Goal: Information Seeking & Learning: Check status

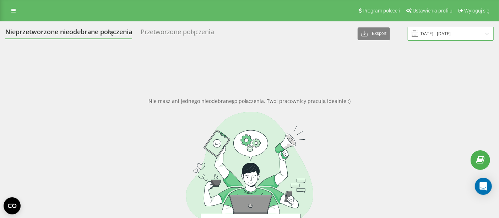
click at [454, 31] on input "11.03.2025 - 11.04.2025" at bounding box center [451, 34] width 86 height 14
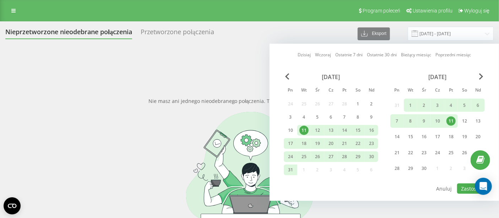
click at [482, 70] on div "Dzisiaj Wczoraj Ostatnie 7 dni Ostatnie 30 dni Bieżący miesiąc Poprzedni miesią…" at bounding box center [385, 122] width 230 height 157
click at [482, 75] on span "Next Month" at bounding box center [481, 76] width 4 height 6
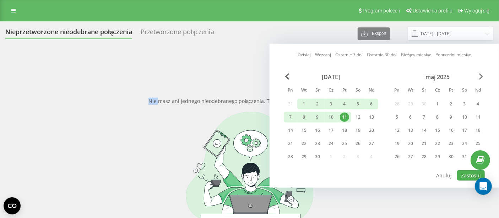
click at [482, 77] on span "Next Month" at bounding box center [481, 76] width 4 height 6
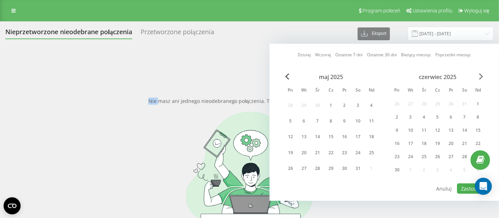
click at [482, 77] on span "Next Month" at bounding box center [481, 76] width 4 height 6
click at [481, 77] on span "Next Month" at bounding box center [481, 76] width 4 height 6
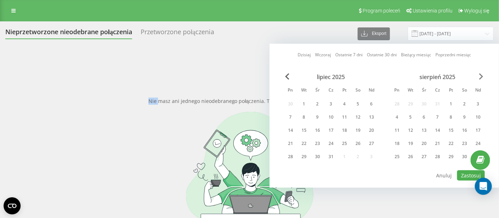
click at [481, 77] on span "Next Month" at bounding box center [481, 76] width 4 height 6
click at [393, 104] on div "1" at bounding box center [397, 103] width 9 height 9
drag, startPoint x: 414, startPoint y: 153, endPoint x: 457, endPoint y: 167, distance: 45.3
click at [414, 154] on div "30" at bounding box center [410, 156] width 9 height 9
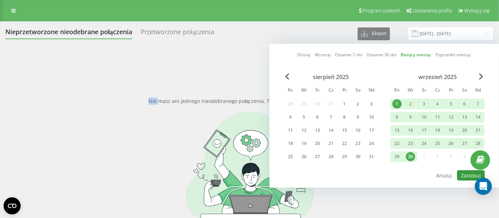
click at [472, 172] on button "Zastosuj" at bounding box center [471, 175] width 28 height 10
type input "[DATE] - [DATE]"
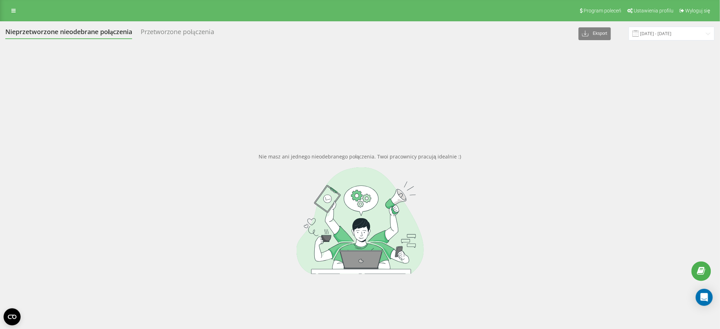
click at [669, 43] on div "Nieprzetworzone nieodebrane połączenia Przetworzone połączenia Eksport .csv .xl…" at bounding box center [360, 203] width 710 height 352
click at [672, 41] on div "Nieprzetworzone nieodebrane połączenia Przetworzone połączenia Eksport .csv .xl…" at bounding box center [360, 203] width 710 height 352
click at [678, 33] on input "[DATE] - [DATE]" at bounding box center [672, 34] width 86 height 14
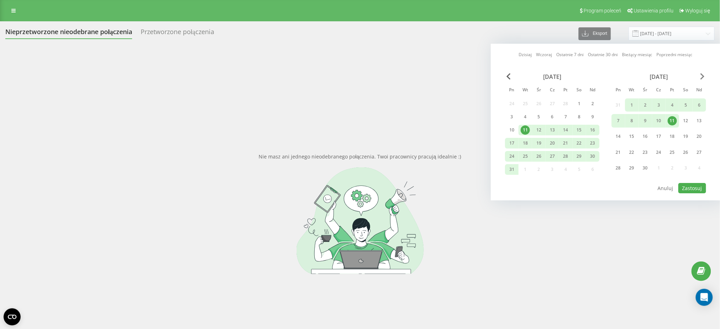
click at [701, 76] on span "Next Month" at bounding box center [703, 76] width 4 height 6
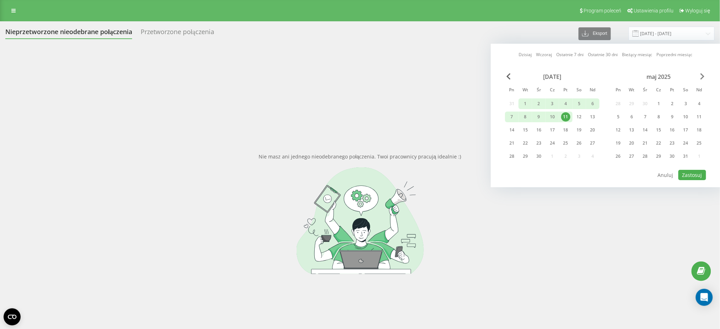
click at [701, 76] on span "Next Month" at bounding box center [703, 76] width 4 height 6
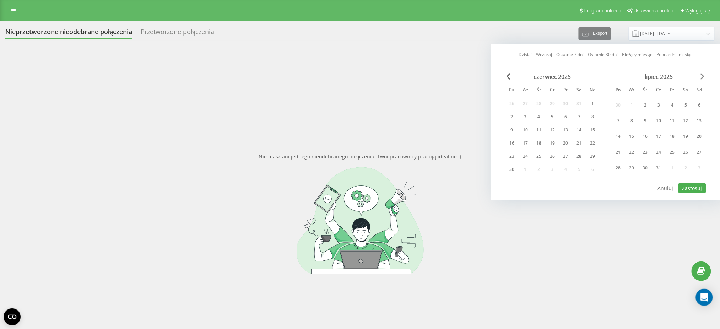
click at [701, 76] on span "Next Month" at bounding box center [703, 76] width 4 height 6
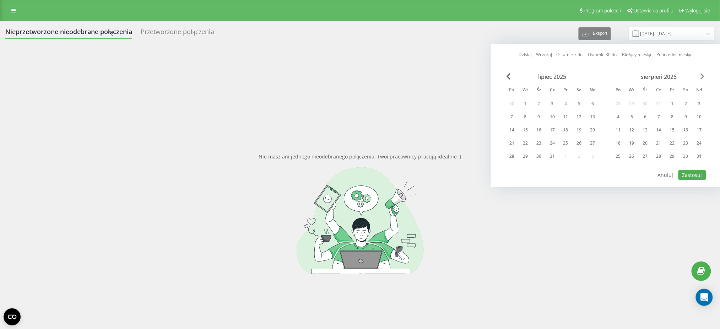
click at [702, 76] on span "Next Month" at bounding box center [703, 76] width 4 height 6
click at [508, 74] on span "Previous Month" at bounding box center [509, 76] width 4 height 6
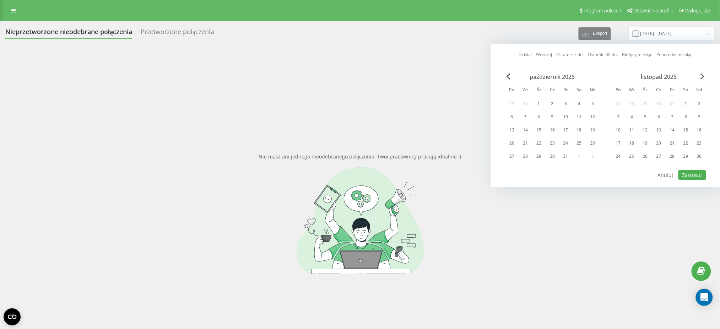
click at [512, 99] on div "październik 2025 Pn Wt Śr Cz Pt So Nd 29 30 1 2 3 4 5 6 7 8 9 10 11 12 13 14 15…" at bounding box center [552, 118] width 95 height 91
click at [510, 76] on span "Previous Month" at bounding box center [509, 76] width 4 height 6
click at [512, 101] on div "1" at bounding box center [512, 103] width 9 height 9
drag, startPoint x: 526, startPoint y: 159, endPoint x: 526, endPoint y: 165, distance: 6.1
click at [526, 159] on div "30" at bounding box center [525, 156] width 9 height 9
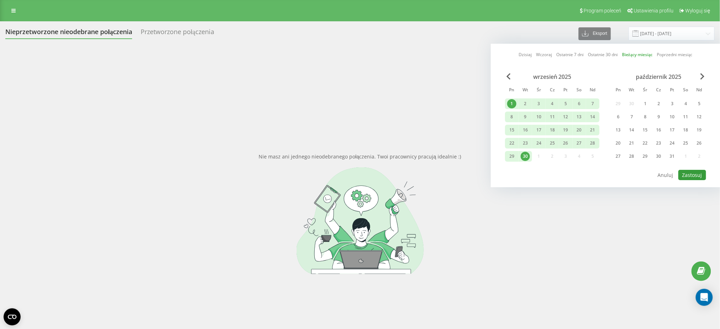
click at [692, 176] on button "Zastosuj" at bounding box center [693, 175] width 28 height 10
type input "[DATE] - [DATE]"
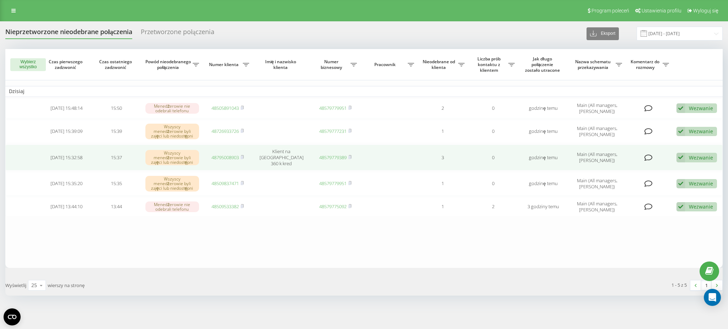
click at [696, 154] on div "Wezwanie" at bounding box center [701, 157] width 24 height 7
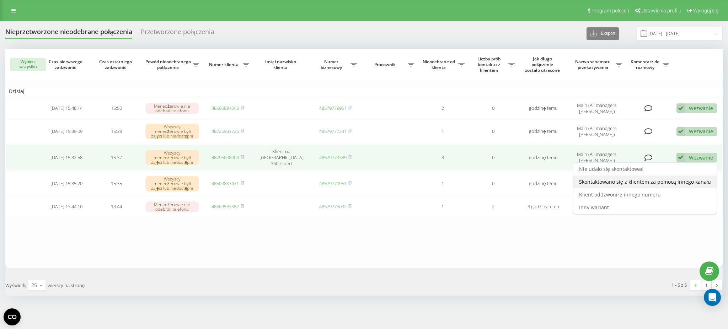
click at [660, 180] on span "Skontaktowano się z klientem za pomocą innego kanału" at bounding box center [645, 181] width 132 height 7
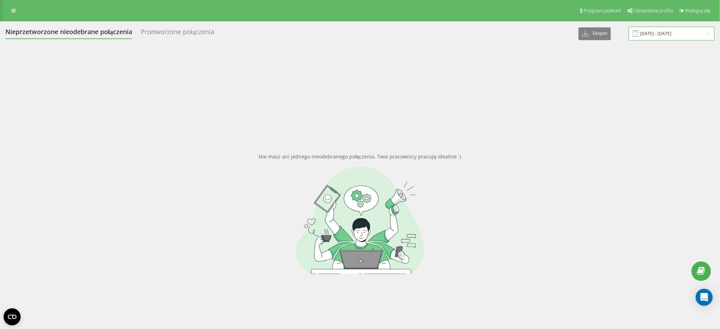
click at [677, 31] on input "[DATE] - [DATE]" at bounding box center [672, 34] width 86 height 14
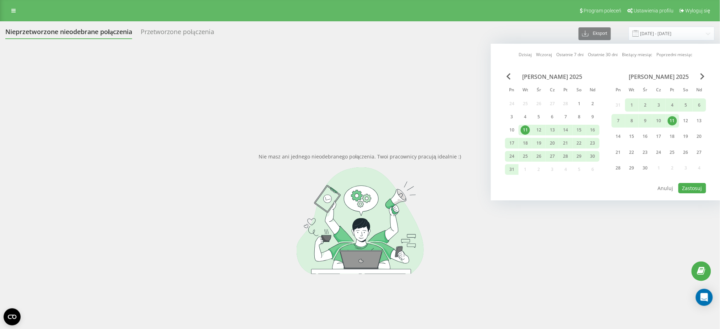
click at [698, 76] on div "[DATE]" at bounding box center [659, 76] width 95 height 7
click at [699, 76] on div "kwiecień 2025" at bounding box center [659, 76] width 95 height 7
click at [702, 78] on span "Next Month" at bounding box center [703, 76] width 4 height 6
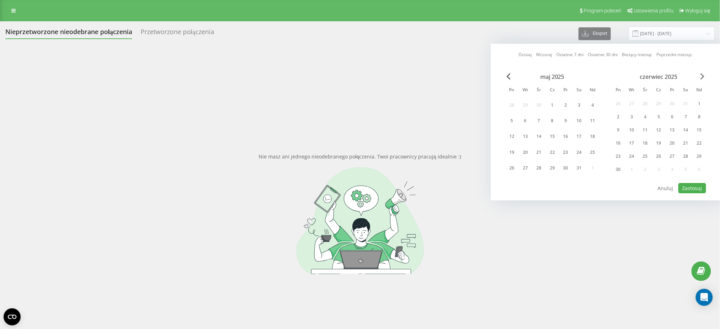
click at [702, 78] on span "Next Month" at bounding box center [703, 76] width 4 height 6
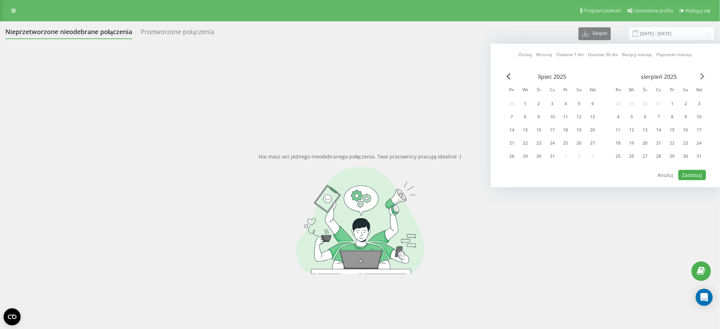
click at [703, 78] on span "Next Month" at bounding box center [703, 76] width 4 height 6
click at [622, 103] on div "1" at bounding box center [618, 103] width 9 height 9
click at [629, 157] on div "30" at bounding box center [632, 156] width 9 height 9
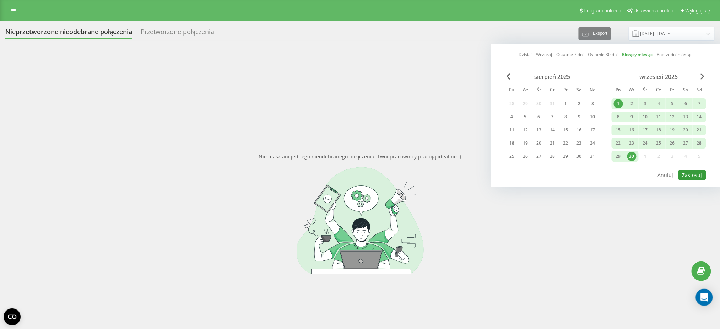
click at [698, 170] on button "Zastosuj" at bounding box center [693, 175] width 28 height 10
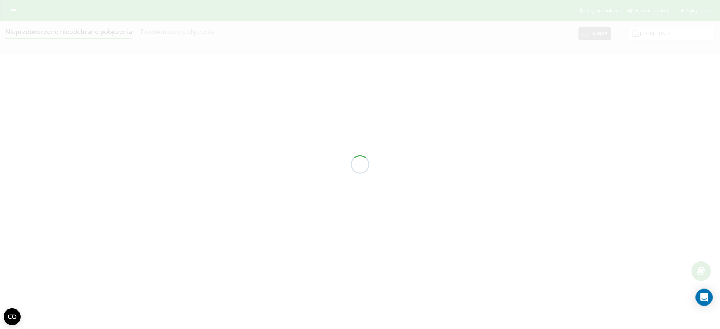
type input "[DATE] - [DATE]"
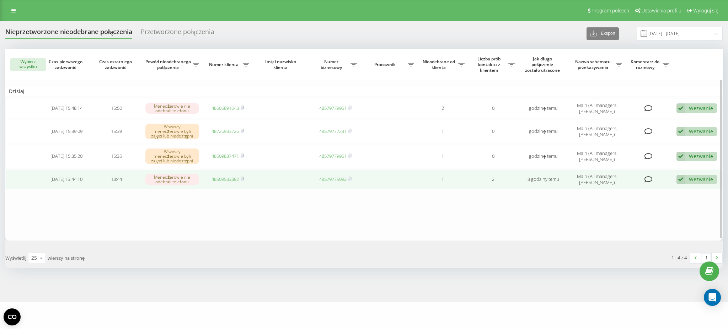
click at [686, 178] on div "Wezwanie Nie udało się skontaktować Skontaktowano się z klientem za pomocą inne…" at bounding box center [696, 180] width 41 height 10
click at [687, 186] on div "Nie udało się skontaktować" at bounding box center [644, 190] width 143 height 13
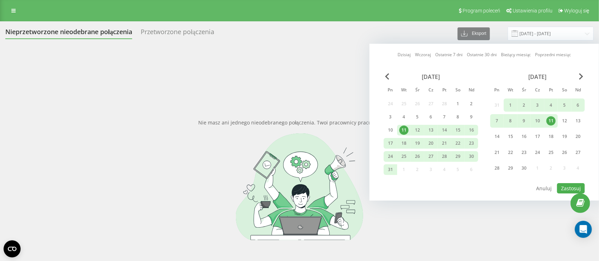
click at [579, 79] on div "[DATE]" at bounding box center [537, 76] width 95 height 7
click at [580, 75] on span "Next Month" at bounding box center [581, 76] width 4 height 6
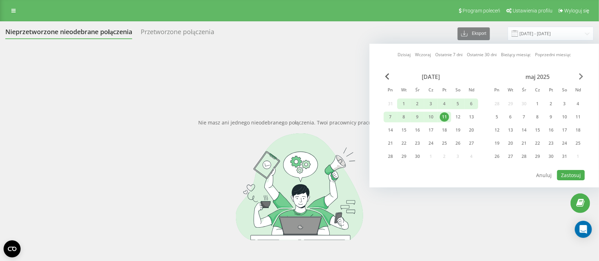
click at [582, 75] on span "Next Month" at bounding box center [581, 76] width 4 height 6
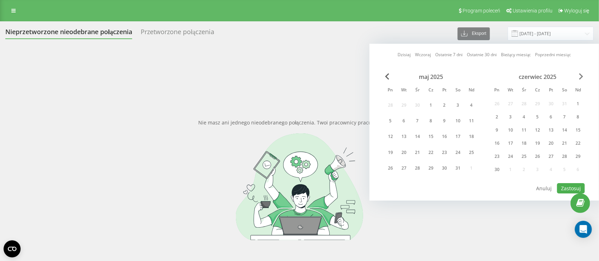
click at [582, 75] on span "Next Month" at bounding box center [581, 76] width 4 height 6
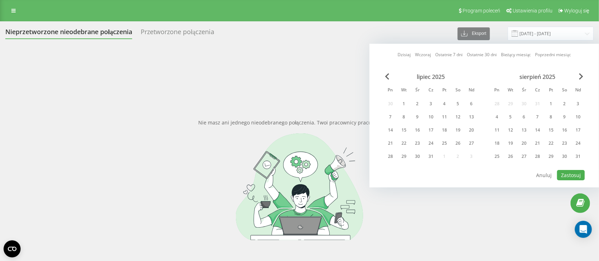
click at [584, 75] on div "sierpień 2025" at bounding box center [537, 76] width 95 height 7
click at [581, 76] on span "Next Month" at bounding box center [581, 76] width 4 height 6
drag, startPoint x: 504, startPoint y: 102, endPoint x: 503, endPoint y: 109, distance: 7.1
click at [503, 102] on div "1 2 3 4 5 6 7" at bounding box center [537, 103] width 95 height 11
click at [513, 157] on div "30" at bounding box center [510, 156] width 9 height 9
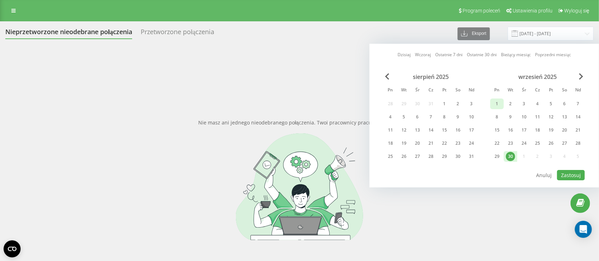
click at [498, 104] on div "1" at bounding box center [497, 103] width 9 height 9
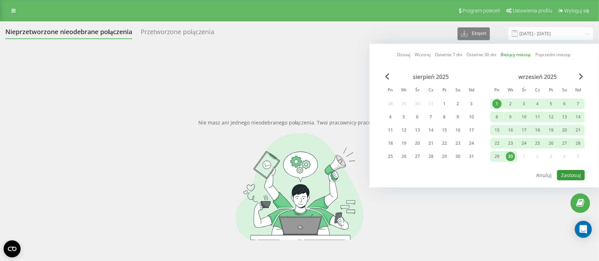
click at [576, 172] on button "Zastosuj" at bounding box center [571, 175] width 28 height 10
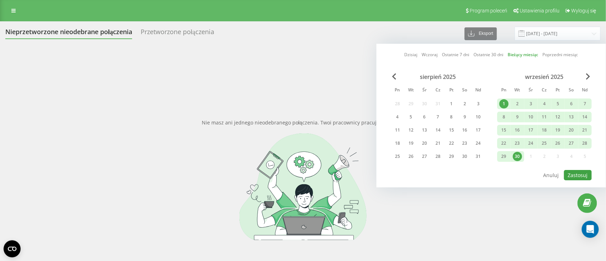
type input "[DATE] - [DATE]"
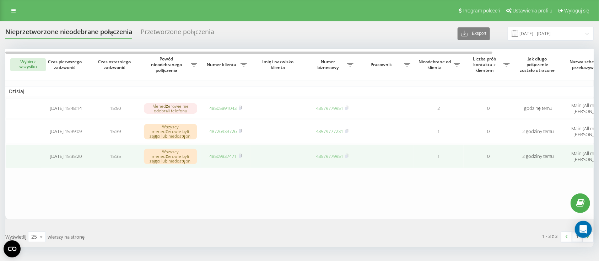
click at [223, 154] on link "48509837471" at bounding box center [223, 156] width 27 height 6
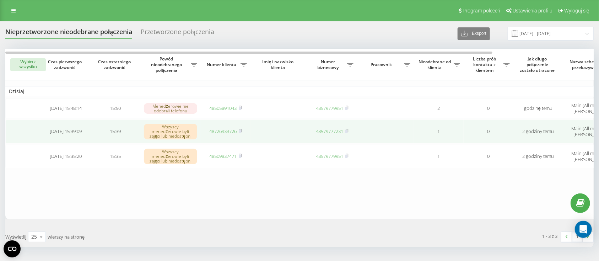
click at [222, 132] on link "48726933726" at bounding box center [223, 131] width 27 height 6
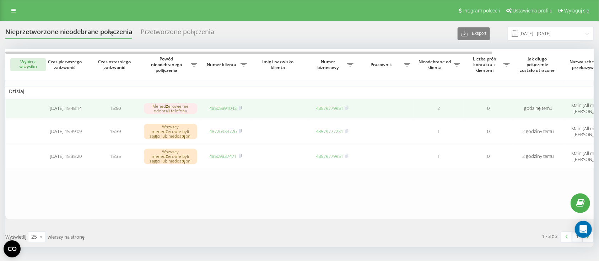
click at [224, 111] on link "48505891043" at bounding box center [223, 108] width 27 height 6
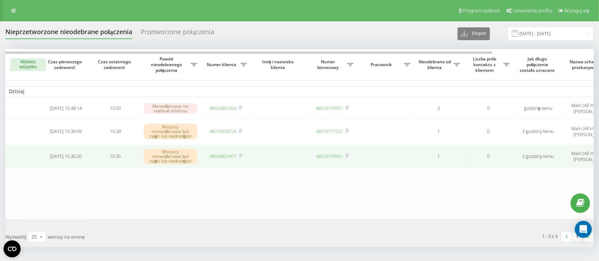
click at [223, 155] on link "48509837471" at bounding box center [223, 156] width 27 height 6
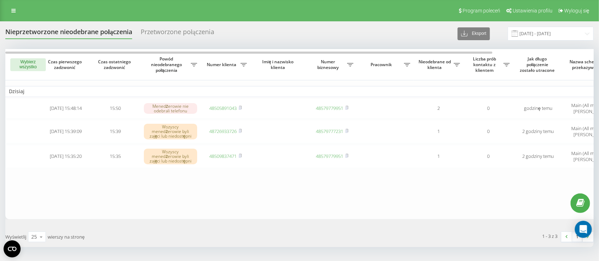
drag, startPoint x: 220, startPoint y: 134, endPoint x: 308, endPoint y: 65, distance: 111.4
click at [221, 133] on td "48726933726" at bounding box center [226, 131] width 50 height 23
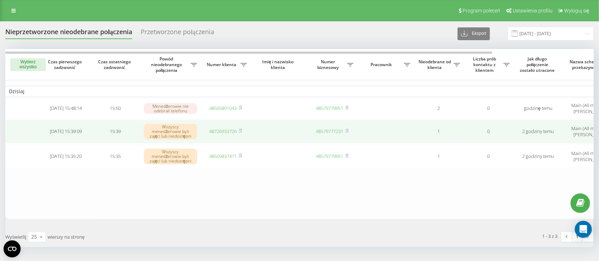
click at [224, 132] on link "48726933726" at bounding box center [223, 131] width 27 height 6
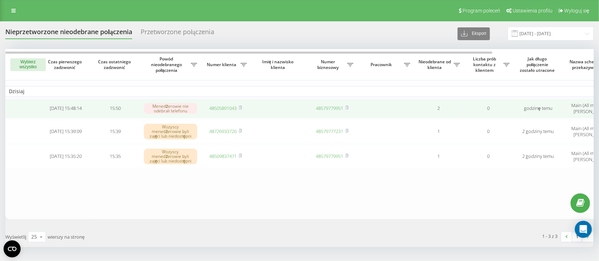
click at [220, 108] on link "48505891043" at bounding box center [223, 108] width 27 height 6
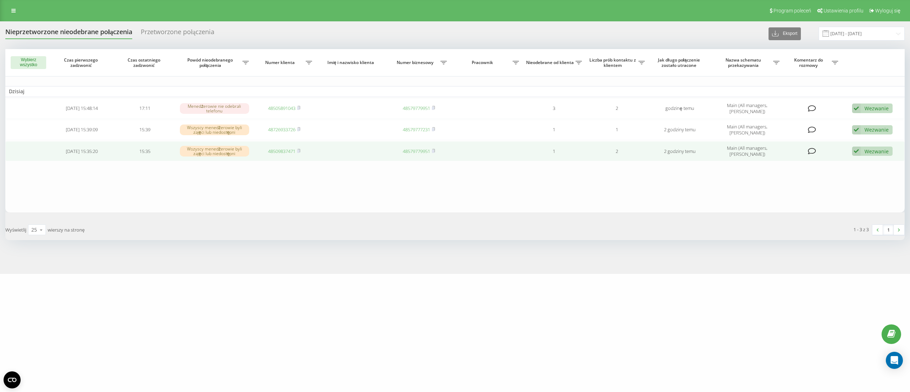
click at [867, 154] on div "Wezwanie" at bounding box center [876, 151] width 24 height 7
click at [857, 170] on div "Skontaktowano się z klientem za pomocą innego kanału" at bounding box center [820, 175] width 143 height 13
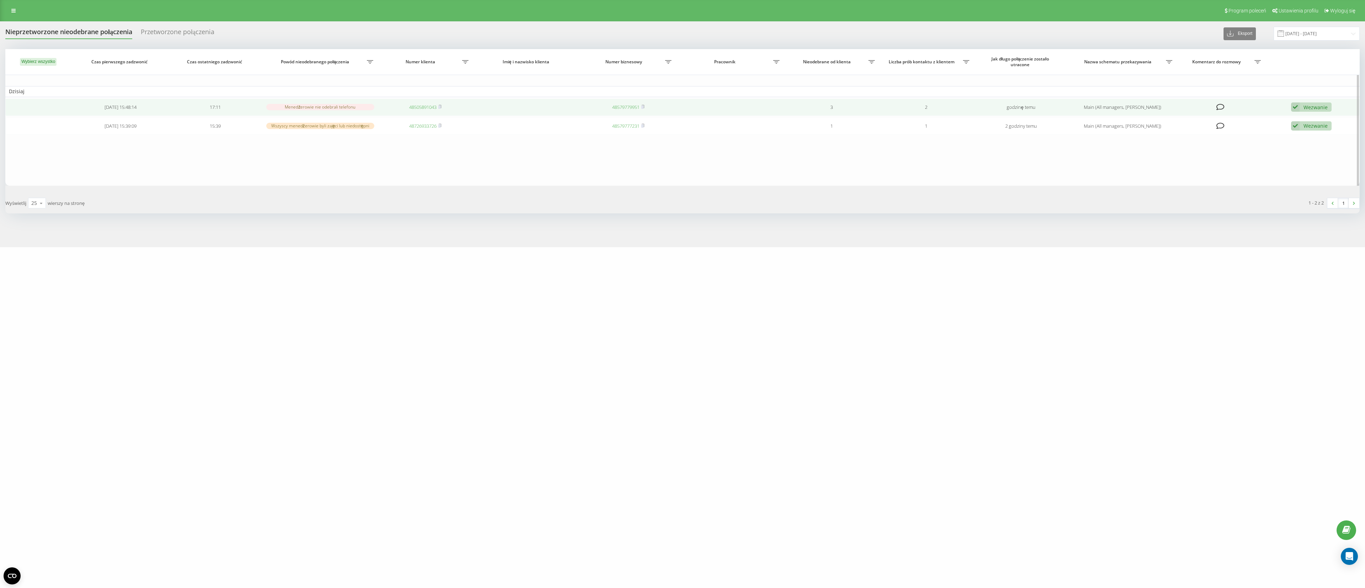
click at [910, 109] on icon at bounding box center [1295, 107] width 9 height 10
click at [910, 118] on div "Nie udało się skontaktować" at bounding box center [1259, 118] width 143 height 13
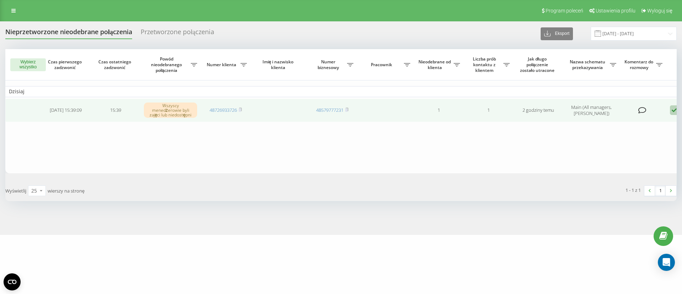
click at [675, 108] on icon at bounding box center [674, 110] width 9 height 10
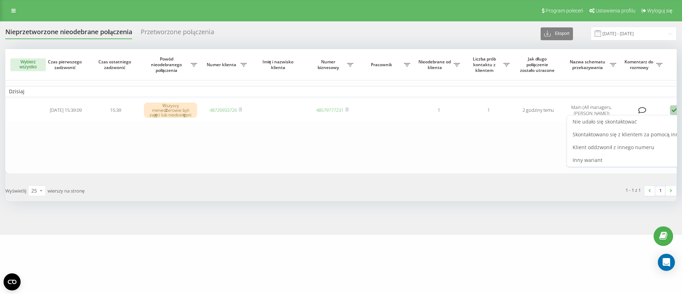
drag, startPoint x: 603, startPoint y: 119, endPoint x: 560, endPoint y: 121, distance: 42.7
click at [603, 119] on span "Nie udało się skontaktować" at bounding box center [605, 121] width 64 height 7
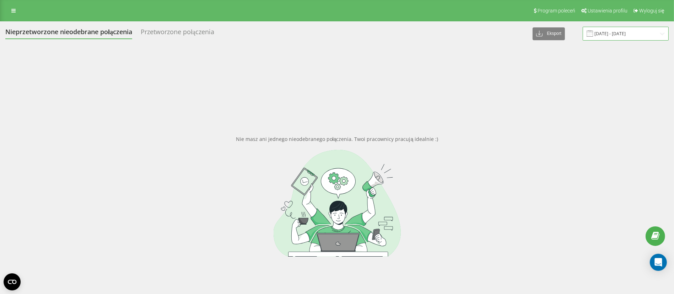
click at [611, 33] on input "11.03.2025 - 11.04.2025" at bounding box center [626, 34] width 86 height 14
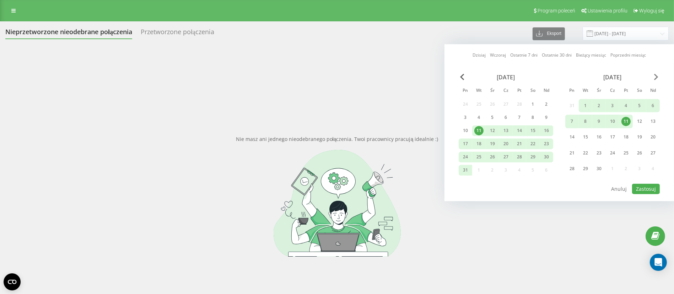
click at [654, 76] on span "Next Month" at bounding box center [656, 77] width 4 height 6
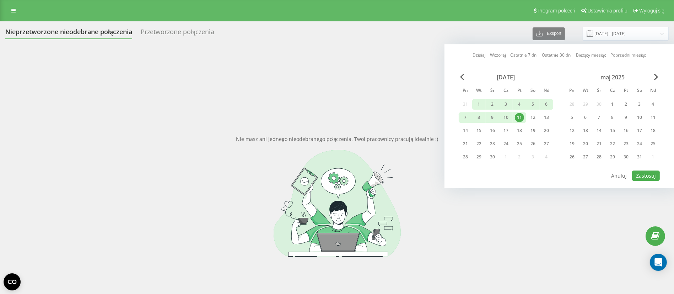
click at [648, 67] on div "Dzisiaj Wczoraj Ostatnie 7 dni Ostatnie 30 dni Bieżący miesiąc Poprzedni miesią…" at bounding box center [560, 116] width 230 height 144
click at [654, 74] on span "Next Month" at bounding box center [656, 77] width 4 height 6
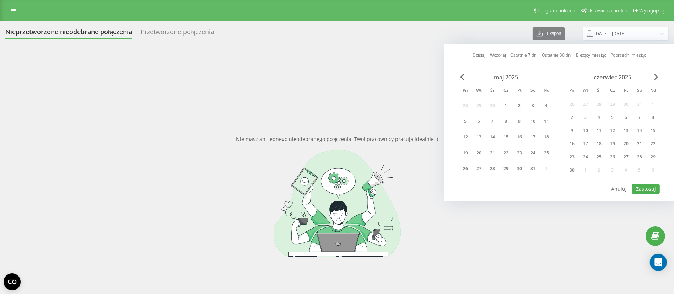
click at [654, 74] on span "Next Month" at bounding box center [656, 77] width 4 height 6
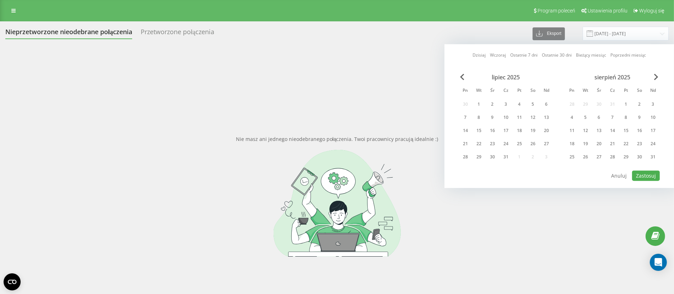
drag, startPoint x: 654, startPoint y: 73, endPoint x: 651, endPoint y: 76, distance: 4.5
click at [651, 76] on div "lipiec 2025 Pn Wt Śr Cz Pt So Nd 30 1 2 3 4 5 6 7 8 9 10 11 12 13 14 15 16 17 1…" at bounding box center [559, 122] width 201 height 96
click at [654, 74] on span "Next Month" at bounding box center [656, 77] width 4 height 6
click at [657, 72] on div "Dzisiaj Wczoraj Ostatnie 7 dni Ostatnie 30 dni Bieżący miesiąc Poprzedni miesią…" at bounding box center [560, 116] width 230 height 144
drag, startPoint x: 568, startPoint y: 98, endPoint x: 570, endPoint y: 101, distance: 4.6
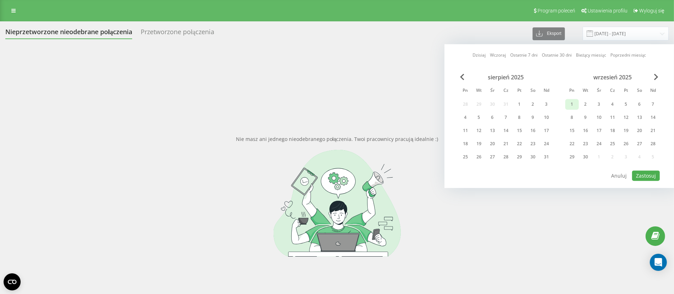
click at [568, 99] on div "1" at bounding box center [572, 104] width 14 height 11
click at [592, 156] on div "30" at bounding box center [586, 156] width 14 height 11
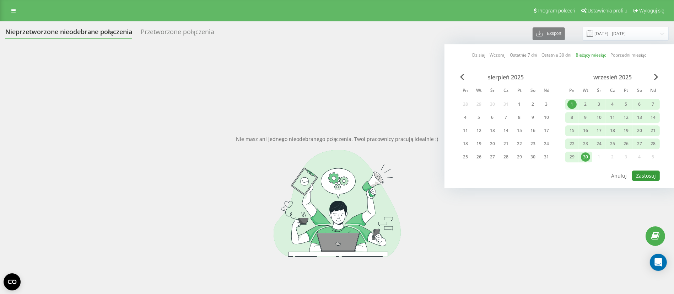
drag, startPoint x: 657, startPoint y: 172, endPoint x: 643, endPoint y: 172, distance: 14.2
click at [643, 172] on button "Zastosuj" at bounding box center [646, 175] width 28 height 10
type input "[DATE] - [DATE]"
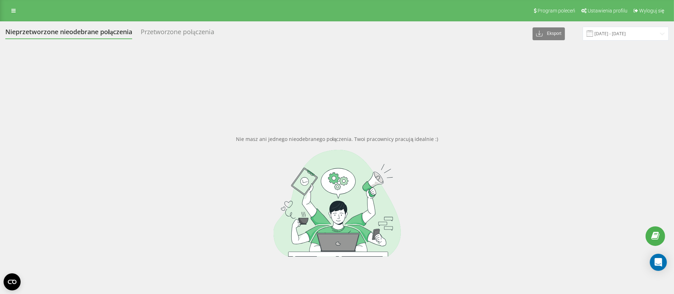
drag, startPoint x: 352, startPoint y: 67, endPoint x: 344, endPoint y: 72, distance: 9.6
click at [352, 70] on div "Nie masz ani jednego nieodebranego połączenia. Twoi pracownicy pracują idealnie…" at bounding box center [337, 196] width 664 height 294
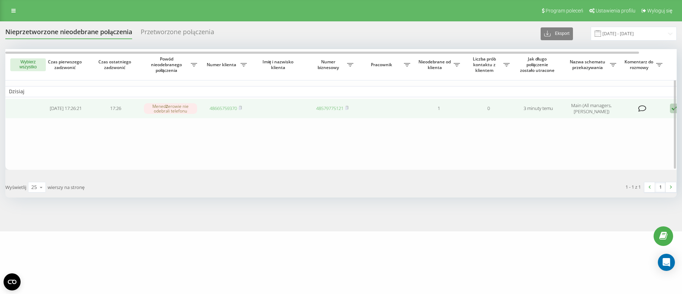
click at [224, 110] on link "48665759370" at bounding box center [223, 108] width 27 height 6
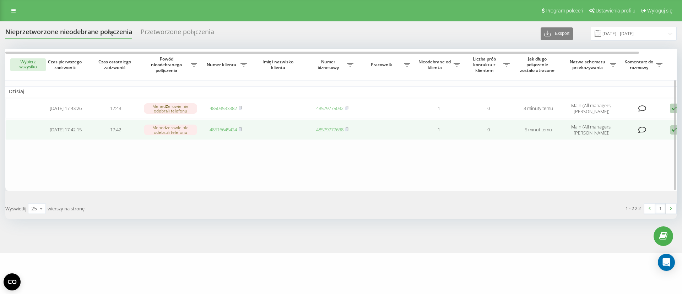
click at [219, 130] on link "48516645424" at bounding box center [223, 129] width 27 height 6
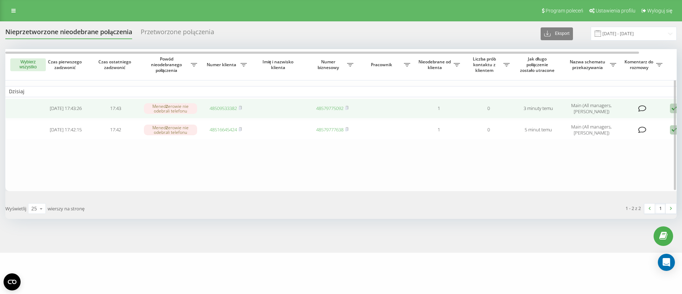
click at [231, 108] on link "48509533382" at bounding box center [223, 108] width 27 height 6
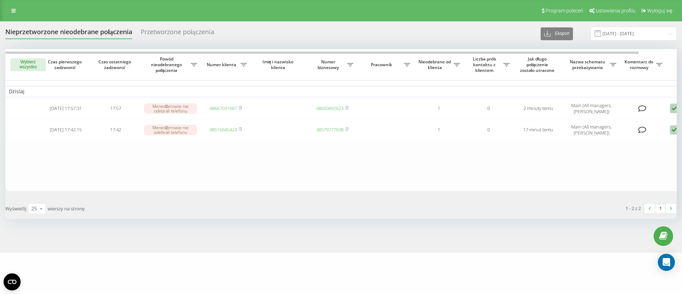
click at [318, 215] on div "Wyświetlij 25 10 25 50 100 wierszy na stronę" at bounding box center [170, 208] width 341 height 21
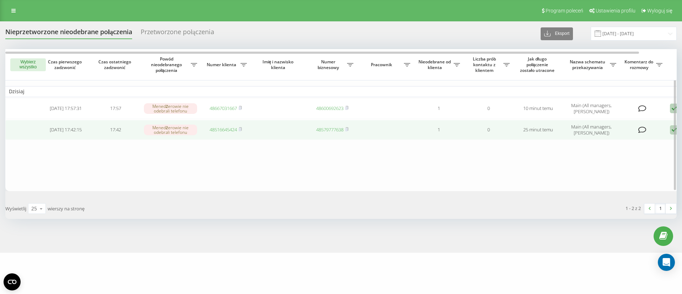
click at [227, 125] on td "48516645424" at bounding box center [226, 130] width 50 height 20
click at [229, 129] on link "48516645424" at bounding box center [223, 129] width 27 height 6
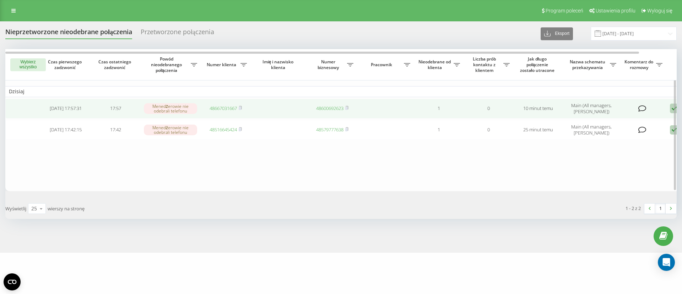
click at [221, 108] on link "48667031667" at bounding box center [223, 108] width 27 height 6
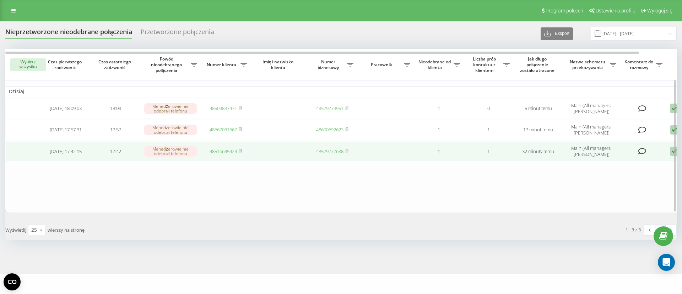
click at [220, 151] on link "48516645424" at bounding box center [223, 151] width 27 height 6
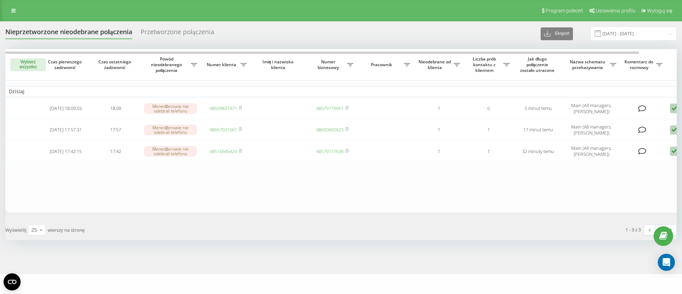
drag, startPoint x: 283, startPoint y: 287, endPoint x: 304, endPoint y: 246, distance: 45.5
click at [284, 286] on div "homly.to Projekty homly.to Panel Informacyjny Centrum obsługi Dziennik połączeń…" at bounding box center [341, 147] width 682 height 294
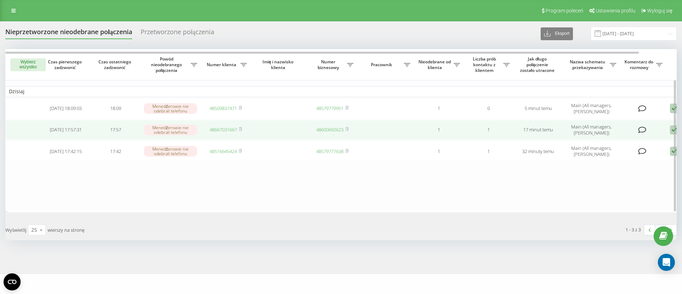
click at [218, 129] on link "48667031667" at bounding box center [223, 129] width 27 height 6
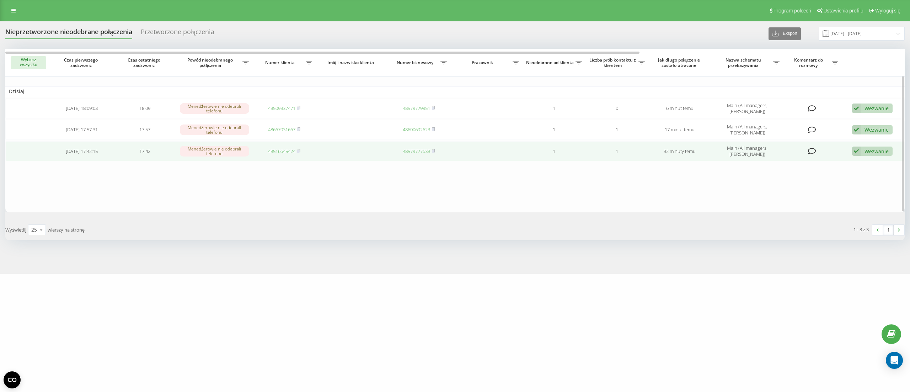
drag, startPoint x: 869, startPoint y: 148, endPoint x: 863, endPoint y: 150, distance: 6.1
click at [682, 148] on div "Wezwanie" at bounding box center [876, 151] width 24 height 7
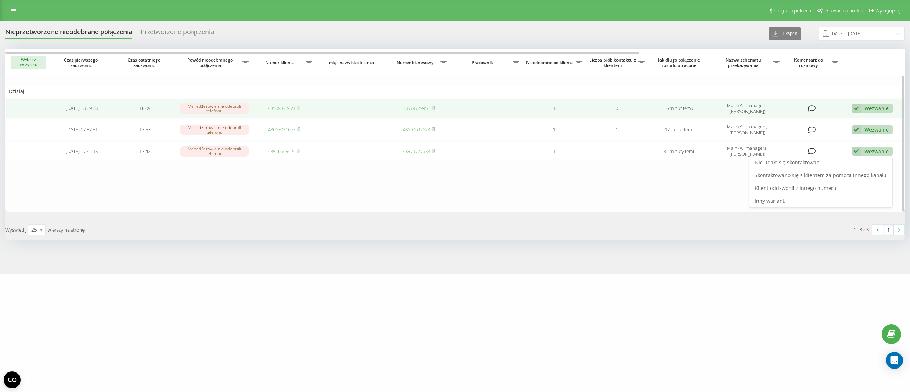
drag, startPoint x: 673, startPoint y: 203, endPoint x: 637, endPoint y: 117, distance: 92.9
click at [667, 191] on table "Dzisiaj 2025-09-19 18:09:03 18:09 Menedżerowie nie odebrali telefonu 4850983747…" at bounding box center [454, 130] width 899 height 163
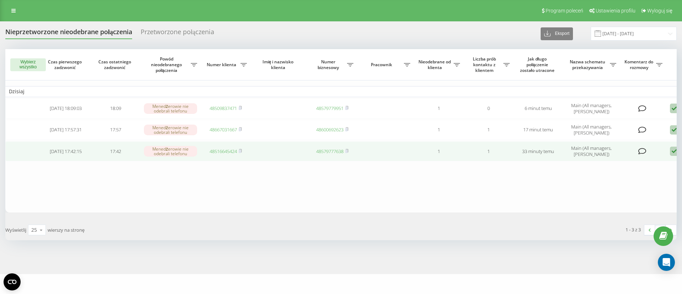
click at [676, 151] on icon at bounding box center [674, 151] width 9 height 10
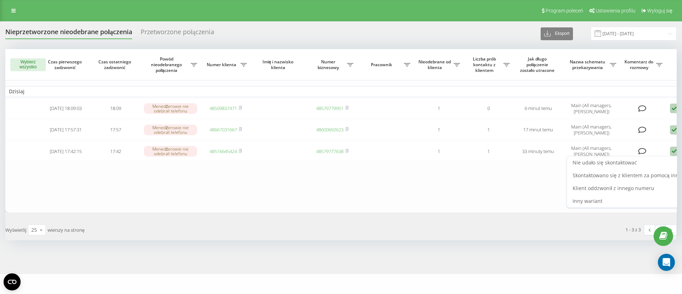
click at [293, 199] on table "Dzisiaj 2025-09-19 18:09:03 18:09 Menedżerowie nie odebrali telefonu 4850983747…" at bounding box center [360, 130] width 711 height 163
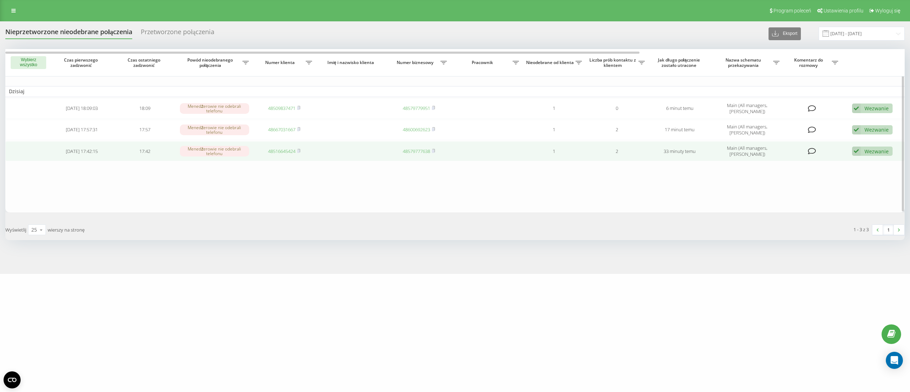
click at [682, 150] on div "Wezwanie" at bounding box center [876, 151] width 24 height 7
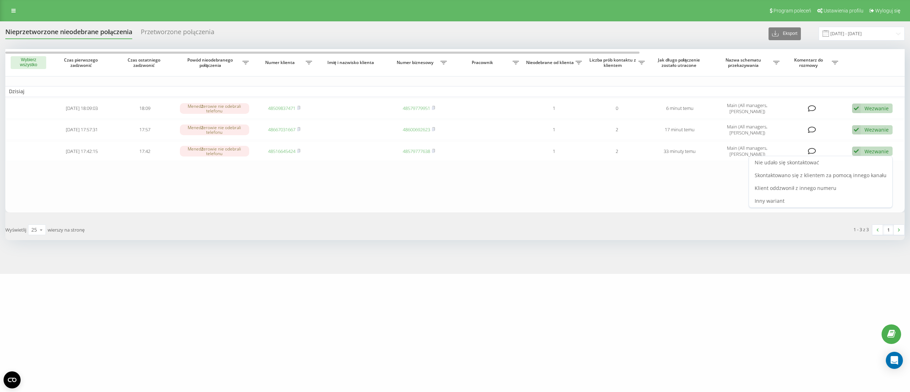
click at [682, 158] on div "Nie udało się skontaktować" at bounding box center [820, 162] width 143 height 13
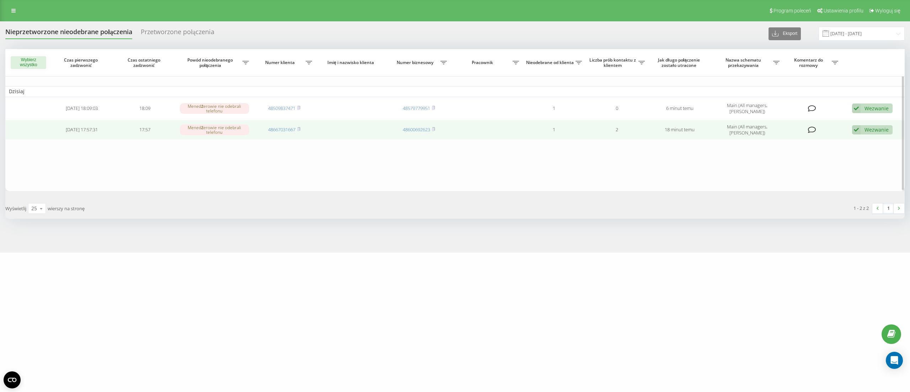
click at [682, 129] on div "Wezwanie" at bounding box center [876, 129] width 24 height 7
click at [682, 139] on div "Nie udało się skontaktować" at bounding box center [820, 141] width 143 height 13
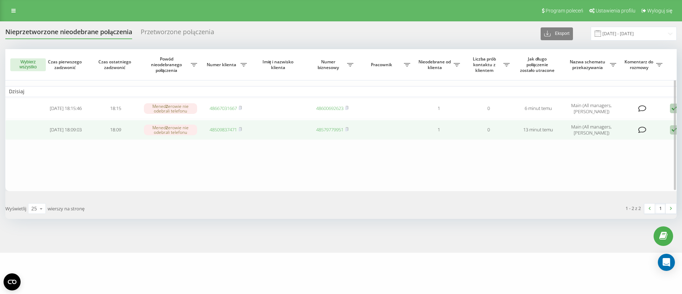
click at [229, 129] on link "48509837471" at bounding box center [223, 129] width 27 height 6
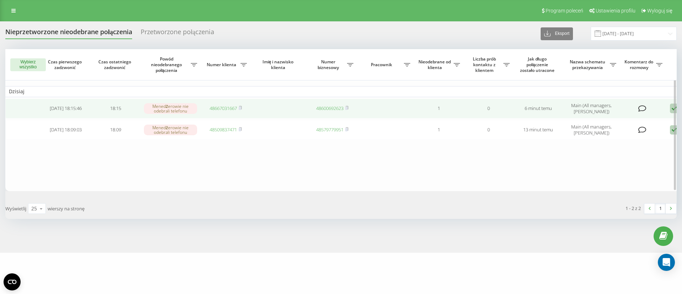
click at [231, 107] on link "48667031667" at bounding box center [223, 108] width 27 height 6
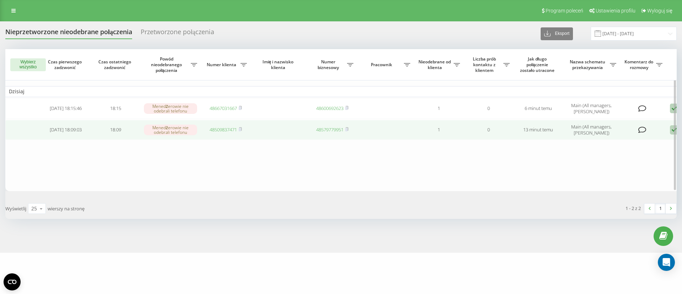
click at [219, 129] on link "48509837471" at bounding box center [223, 129] width 27 height 6
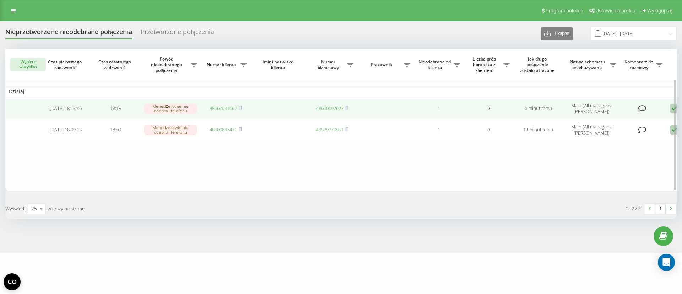
click at [228, 110] on link "48667031667" at bounding box center [223, 108] width 27 height 6
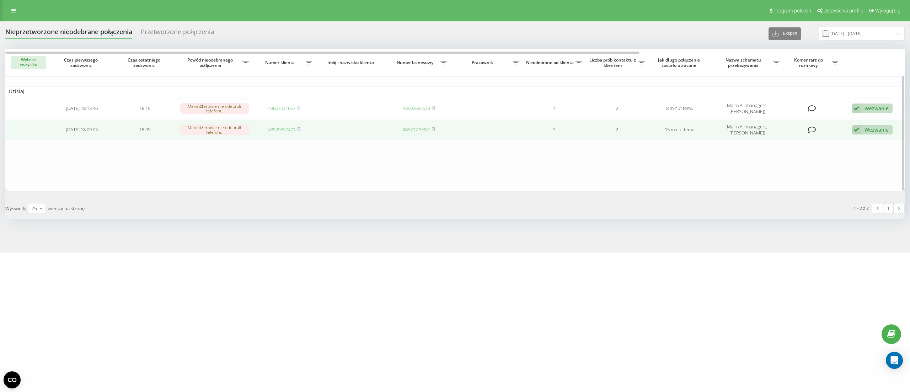
click at [682, 128] on div "Wezwanie" at bounding box center [876, 129] width 24 height 7
click at [682, 141] on div "Nie udało się skontaktować" at bounding box center [820, 141] width 143 height 13
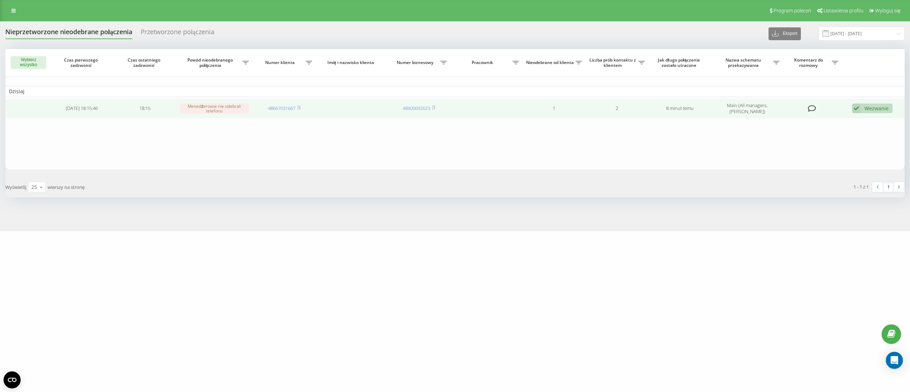
click at [682, 107] on div "Wezwanie" at bounding box center [876, 108] width 24 height 7
click at [682, 123] on div "Nie udało się skontaktować" at bounding box center [820, 119] width 143 height 13
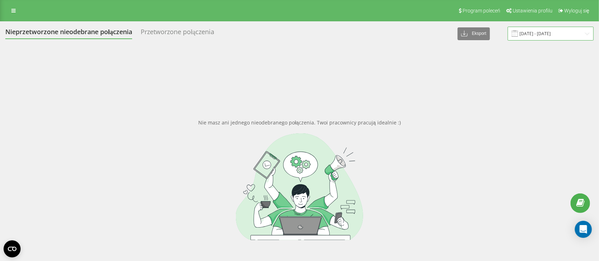
click at [537, 33] on input "[DATE] - [DATE]" at bounding box center [551, 34] width 86 height 14
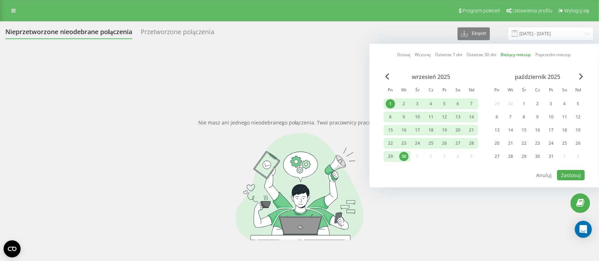
click at [389, 98] on div "1" at bounding box center [391, 103] width 14 height 11
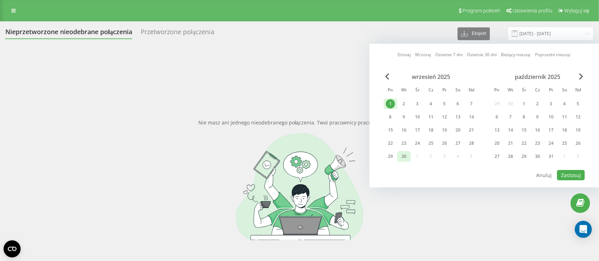
drag, startPoint x: 410, startPoint y: 161, endPoint x: 407, endPoint y: 160, distance: 4.0
click at [407, 160] on div "wrzesień 2025 Pn Wt Śr Cz Pt So Nd 1 2 3 4 5 6 7 8 9 10 11 12 13 14 15 16 17 18…" at bounding box center [431, 118] width 95 height 91
click at [406, 157] on div "30" at bounding box center [403, 156] width 9 height 9
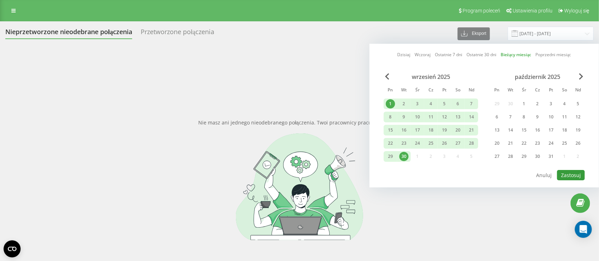
click at [570, 171] on button "Zastosuj" at bounding box center [571, 175] width 28 height 10
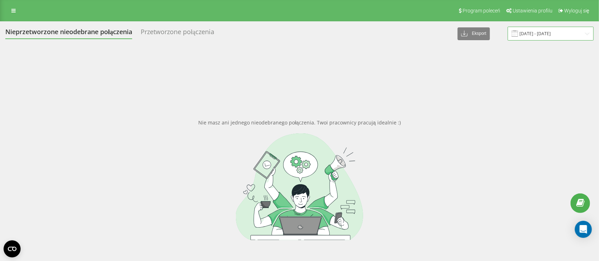
click at [545, 34] on input "11.03.2025 - 11.04.2025" at bounding box center [551, 34] width 86 height 14
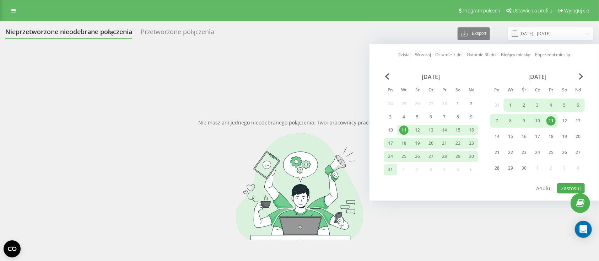
click at [587, 75] on div "Dzisiaj Wczoraj Ostatnie 7 dni Ostatnie 30 dni Bieżący miesiąc Poprzedni miesią…" at bounding box center [485, 122] width 230 height 157
click at [583, 74] on div "marzec 2025 Pn Wt Śr Cz Pt So Nd 24 25 26 27 28 1 2 3 4 5 6 7 8 9 10 11 12 13 1…" at bounding box center [484, 127] width 201 height 109
click at [578, 74] on div "kwiecień 2025" at bounding box center [537, 76] width 95 height 7
click at [577, 73] on div "kwiecień 2025" at bounding box center [537, 76] width 95 height 7
click at [583, 76] on span "Next Month" at bounding box center [581, 76] width 4 height 6
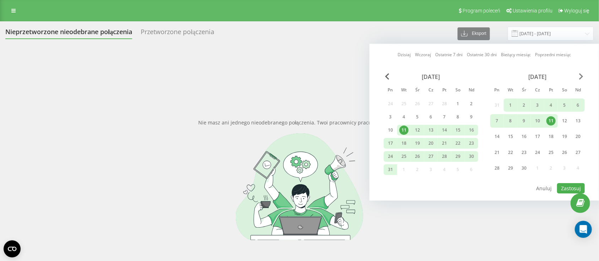
click at [583, 76] on span "Next Month" at bounding box center [581, 76] width 4 height 6
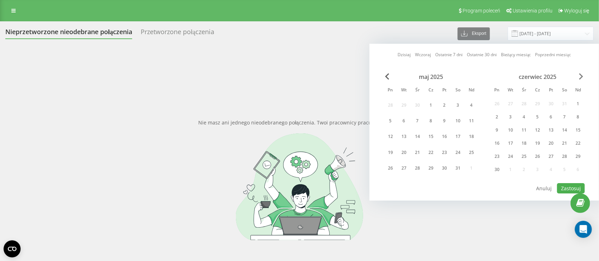
click at [583, 76] on span "Next Month" at bounding box center [581, 76] width 4 height 6
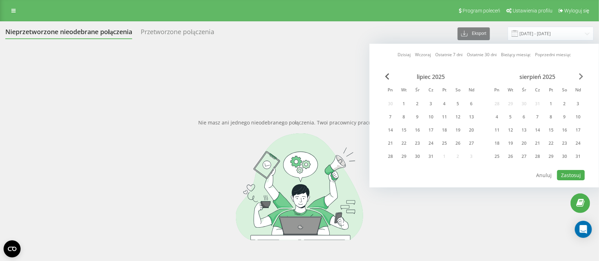
click at [583, 76] on span "Next Month" at bounding box center [581, 76] width 4 height 6
click at [499, 104] on div "1" at bounding box center [497, 103] width 9 height 9
click at [510, 148] on div "wrzesień 2025 Pn Wt Śr Cz Pt So Nd 1 2 3 4 5 6 7 8 9 10 11 12 13 14 15 16 17 18…" at bounding box center [537, 118] width 95 height 91
click at [513, 152] on div "30" at bounding box center [510, 156] width 9 height 9
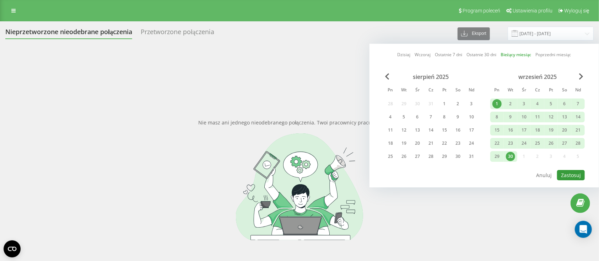
click at [574, 172] on button "Zastosuj" at bounding box center [571, 175] width 28 height 10
type input "[DATE] - [DATE]"
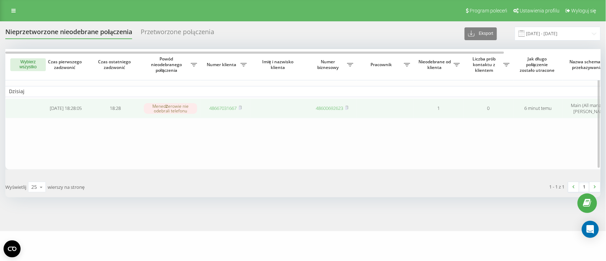
click at [222, 107] on link "48667031667" at bounding box center [223, 108] width 27 height 6
click at [227, 108] on link "48667031667" at bounding box center [223, 108] width 27 height 6
drag, startPoint x: 541, startPoint y: 86, endPoint x: 555, endPoint y: 107, distance: 25.6
click at [555, 107] on table "Dzisiaj 2025-09-19 18:28:05 18:28 Menedżerowie nie odebrali telefonu 4866703166…" at bounding box center [360, 109] width 711 height 120
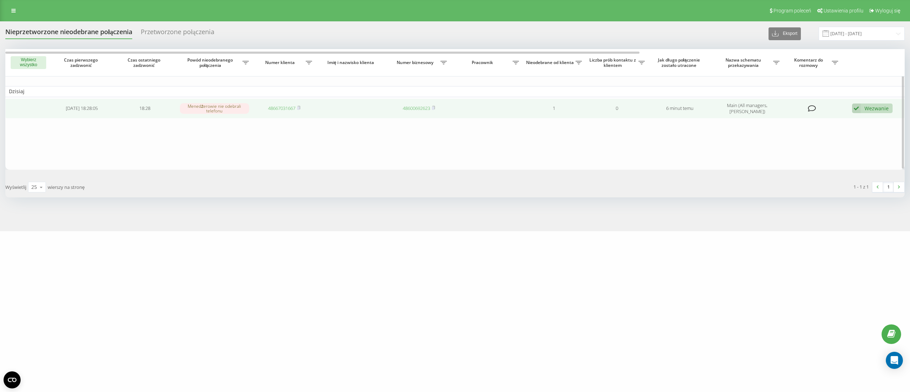
click at [606, 105] on div "Wezwanie" at bounding box center [876, 108] width 24 height 7
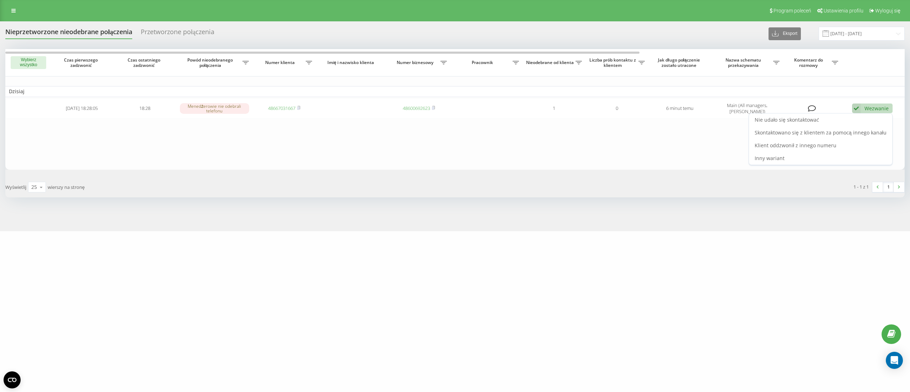
click at [606, 132] on span "Skontaktowano się z klientem za pomocą innego kanału" at bounding box center [821, 132] width 132 height 7
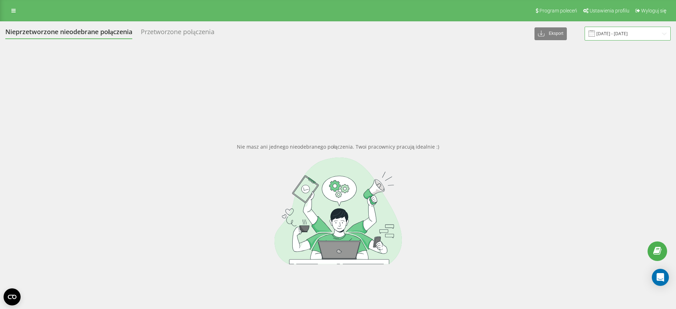
click at [614, 37] on input "[DATE] - [DATE]" at bounding box center [627, 34] width 86 height 14
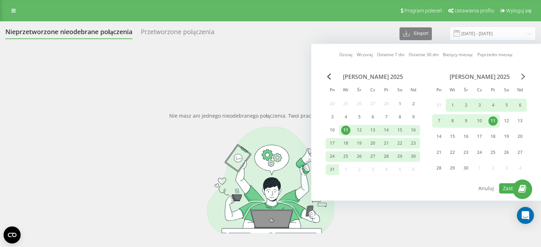
click at [521, 76] on span "Next Month" at bounding box center [523, 76] width 4 height 6
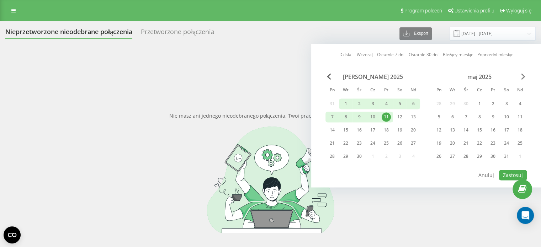
click at [521, 76] on span "Next Month" at bounding box center [523, 76] width 4 height 6
click at [521, 77] on span "Next Month" at bounding box center [523, 76] width 4 height 6
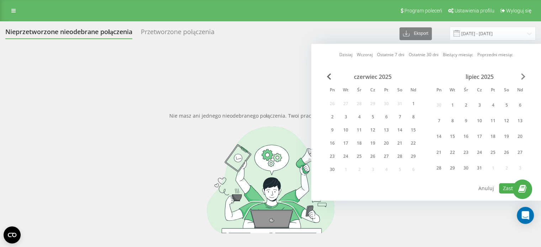
click at [521, 77] on span "Next Month" at bounding box center [523, 76] width 4 height 6
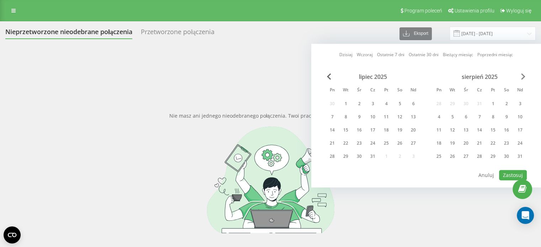
click at [521, 77] on span "Next Month" at bounding box center [523, 76] width 4 height 6
drag, startPoint x: 434, startPoint y: 103, endPoint x: 440, endPoint y: 120, distance: 18.4
click at [434, 103] on div "1" at bounding box center [438, 103] width 9 height 9
drag, startPoint x: 453, startPoint y: 153, endPoint x: 479, endPoint y: 161, distance: 27.3
click at [454, 154] on div "30" at bounding box center [451, 156] width 9 height 9
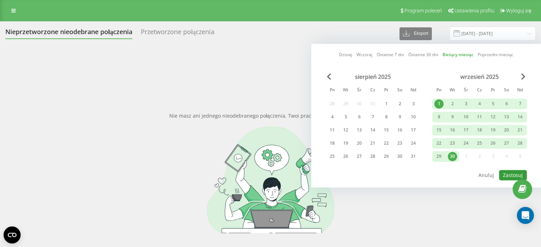
click at [509, 173] on button "Zastosuj" at bounding box center [513, 175] width 28 height 10
type input "[DATE] - [DATE]"
